Goal: Information Seeking & Learning: Find specific fact

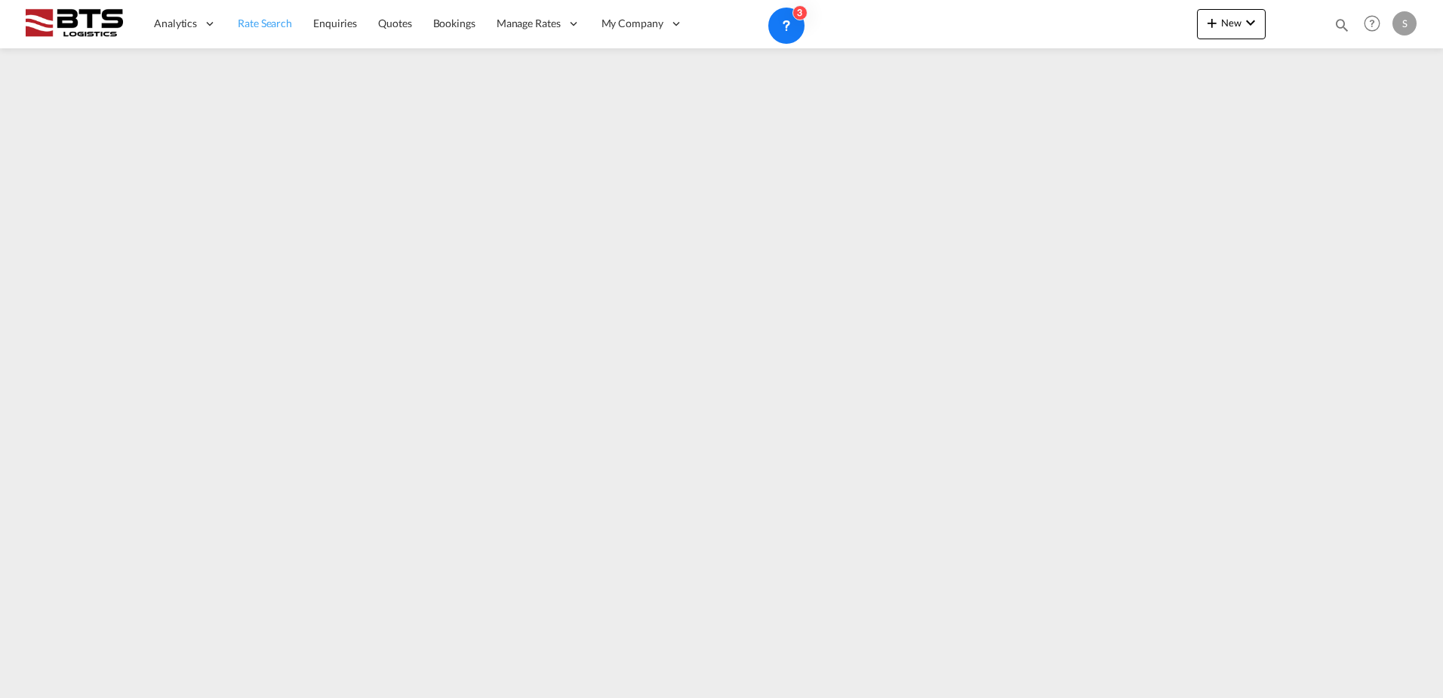
click at [280, 32] on link "Rate Search" at bounding box center [264, 23] width 75 height 49
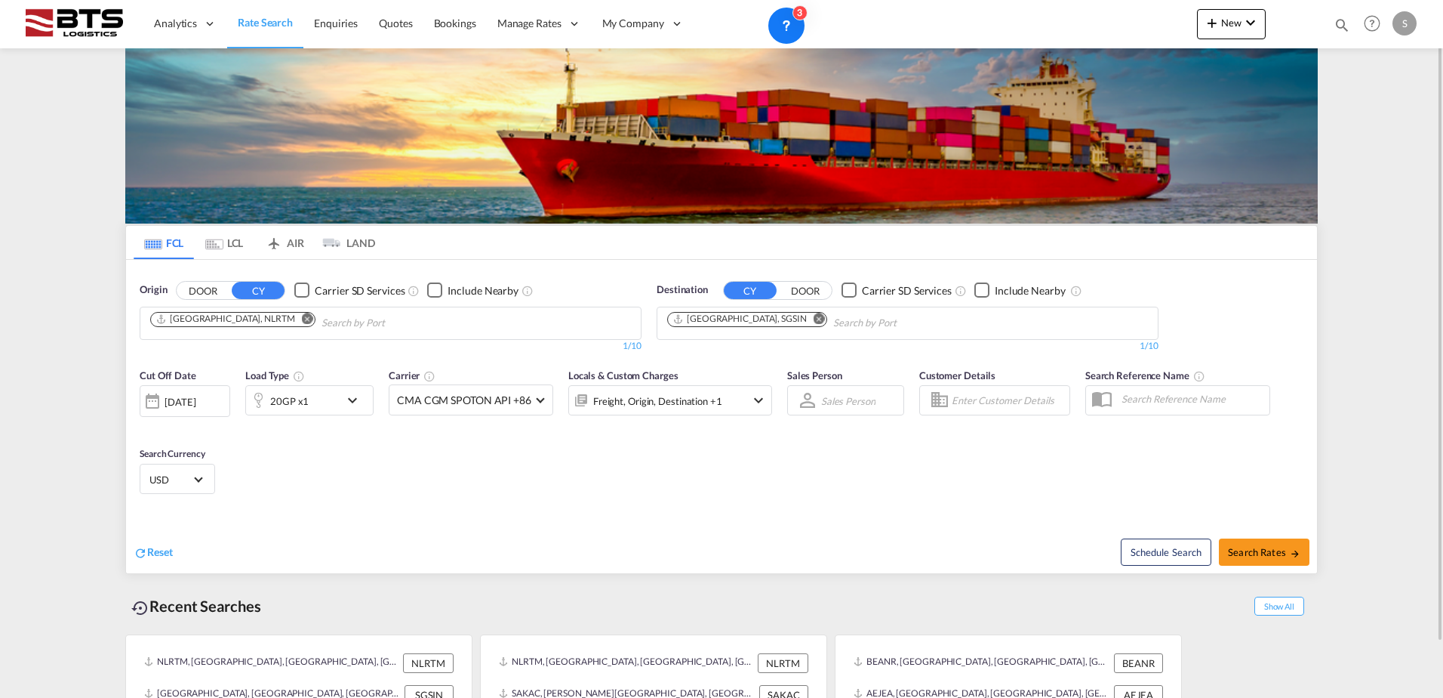
click at [814, 315] on md-icon "Remove" at bounding box center [819, 318] width 11 height 11
paste input "[GEOGRAPHIC_DATA]"
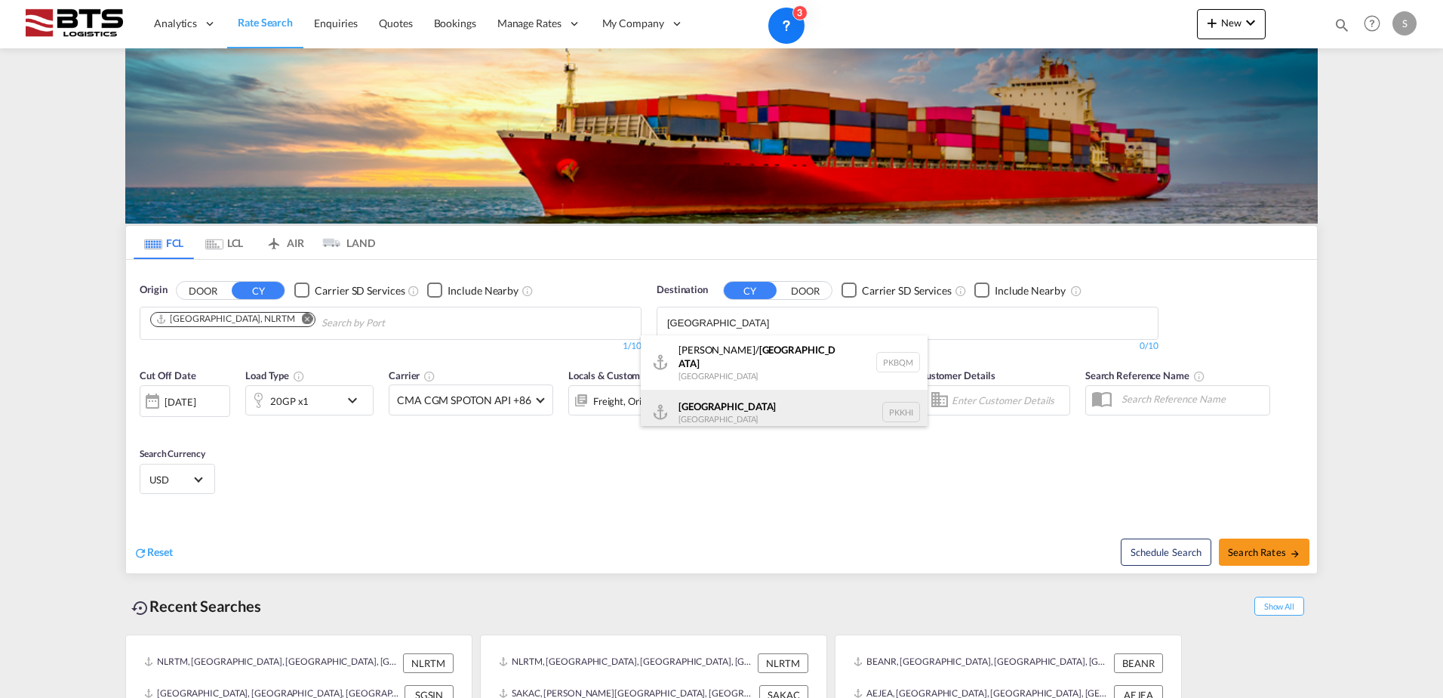
type input "[GEOGRAPHIC_DATA]"
click at [716, 402] on div "Karachi [GEOGRAPHIC_DATA] PKKHI" at bounding box center [784, 412] width 287 height 45
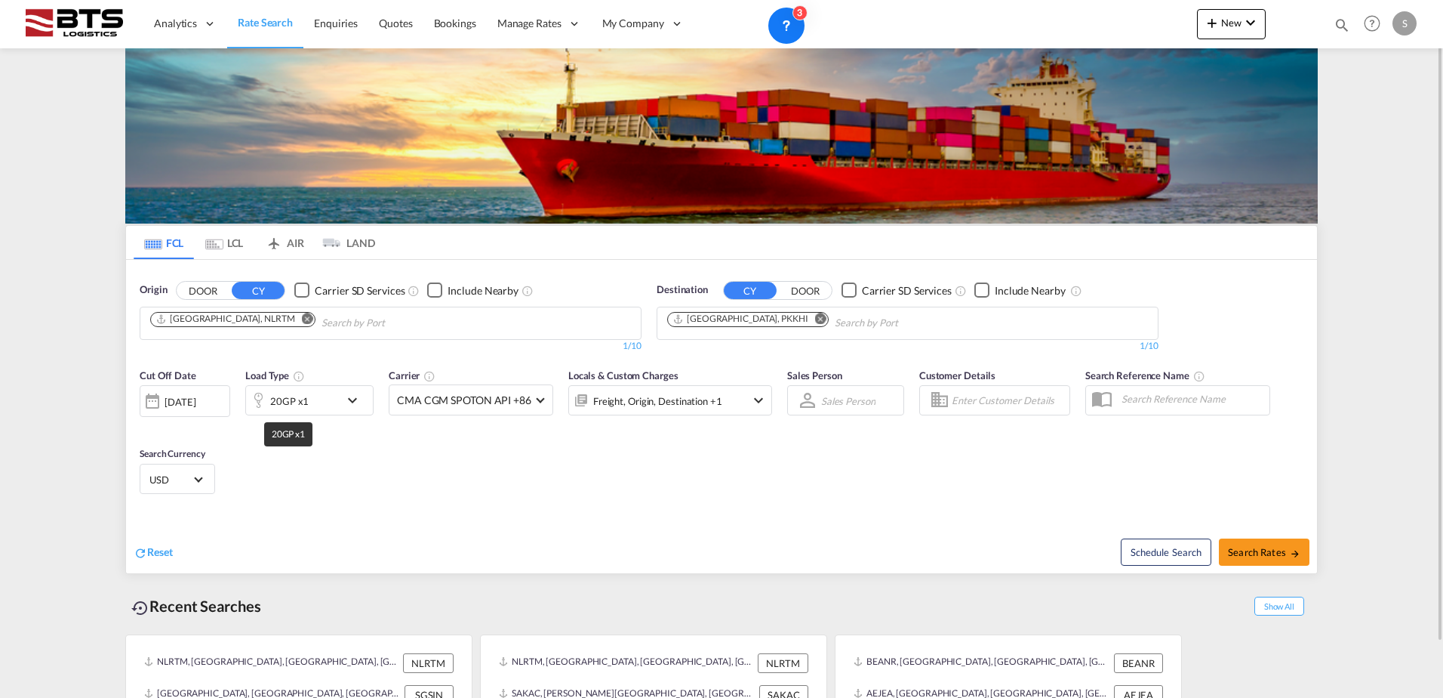
click at [285, 407] on div "20GP x1" at bounding box center [289, 400] width 38 height 21
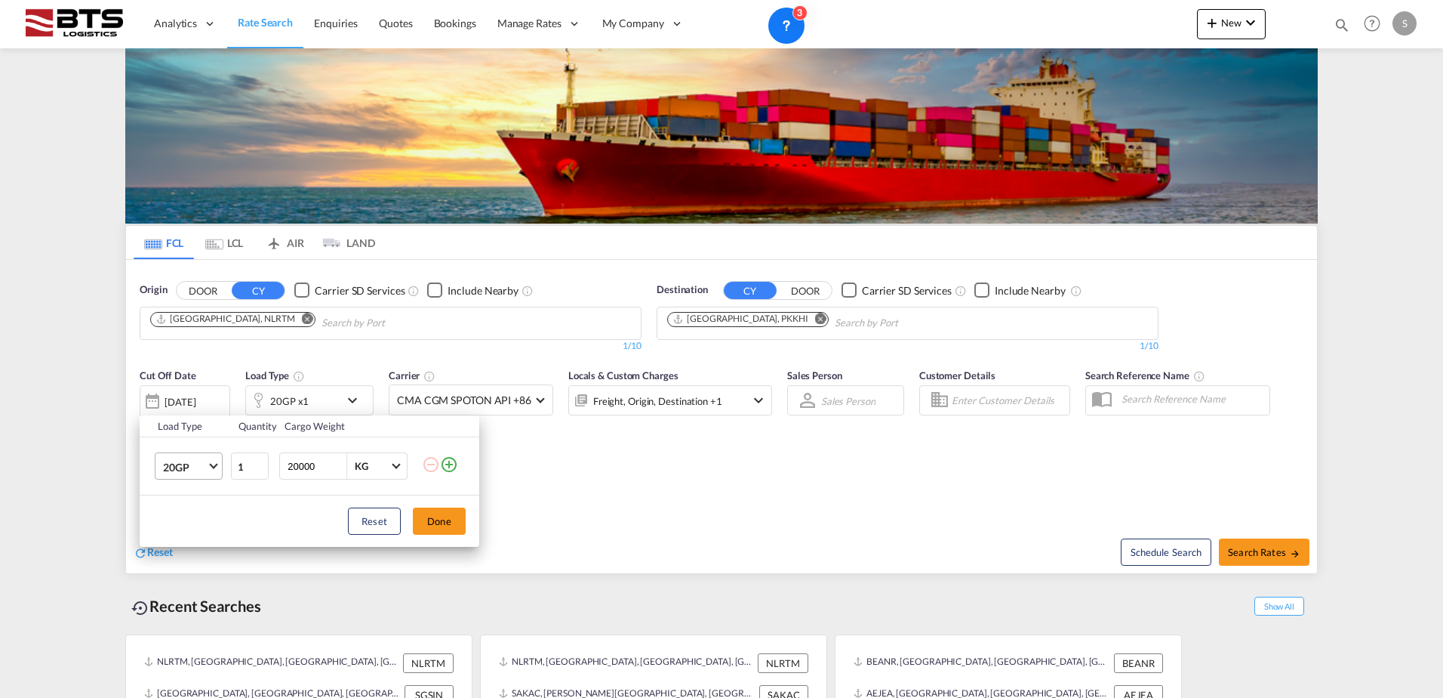
click at [189, 457] on md-select-value "20GP" at bounding box center [192, 466] width 60 height 26
click at [186, 534] on div "40HC" at bounding box center [177, 538] width 28 height 15
click at [425, 517] on button "Done" at bounding box center [439, 520] width 53 height 27
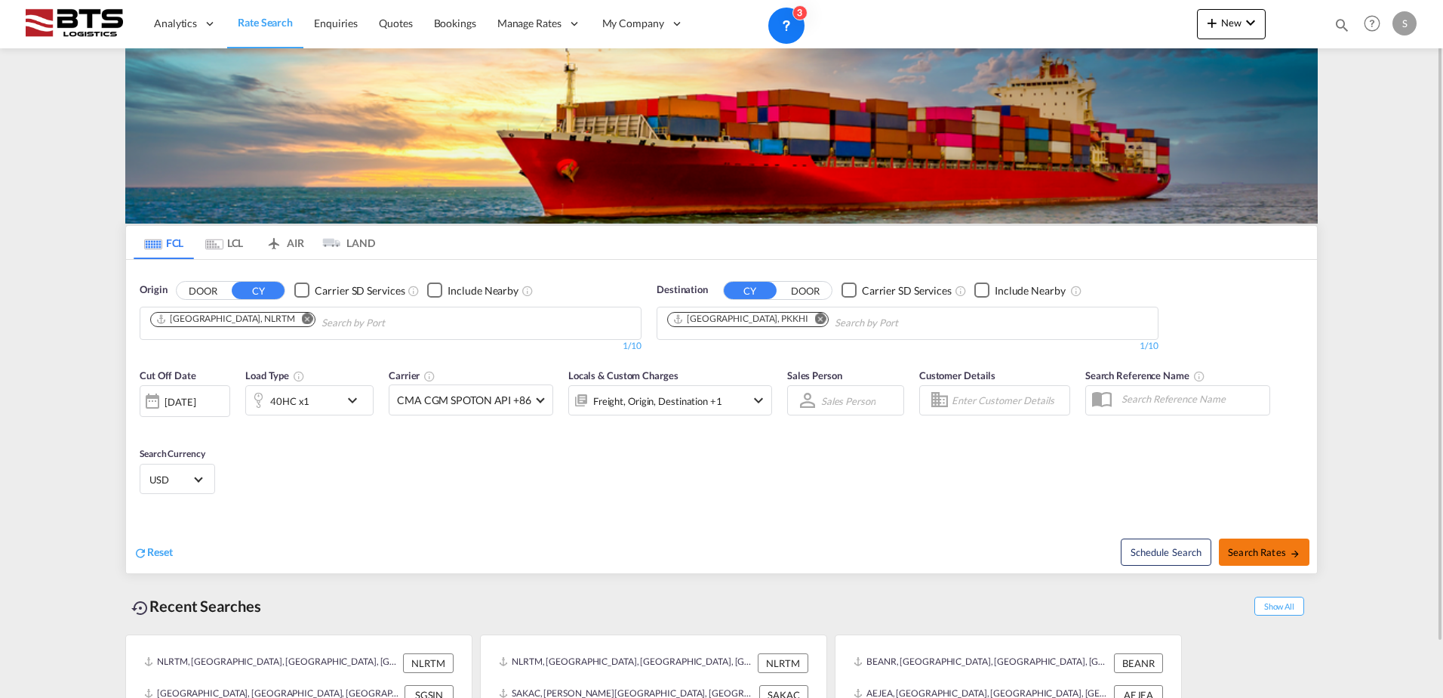
click at [1245, 552] on span "Search Rates" at bounding box center [1264, 552] width 72 height 12
type input "NLRTM to PKKHI / [DATE]"
